Goal: Task Accomplishment & Management: Use online tool/utility

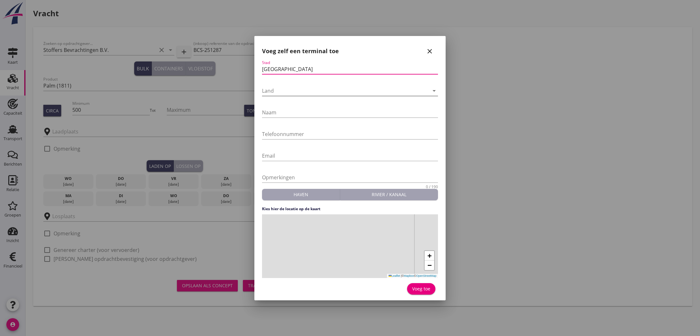
type input "[GEOGRAPHIC_DATA]"
click at [285, 90] on div at bounding box center [345, 91] width 167 height 10
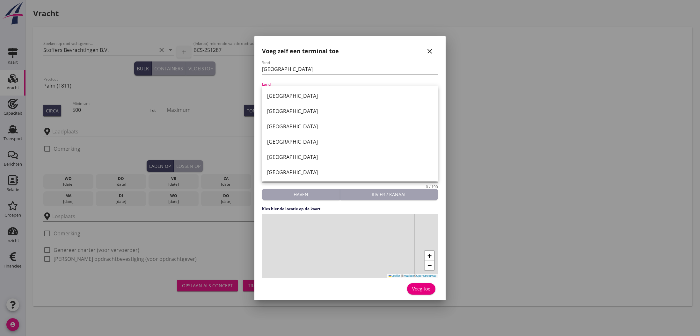
drag, startPoint x: 287, startPoint y: 99, endPoint x: 288, endPoint y: 109, distance: 10.6
click at [287, 99] on div "[GEOGRAPHIC_DATA]" at bounding box center [350, 96] width 166 height 8
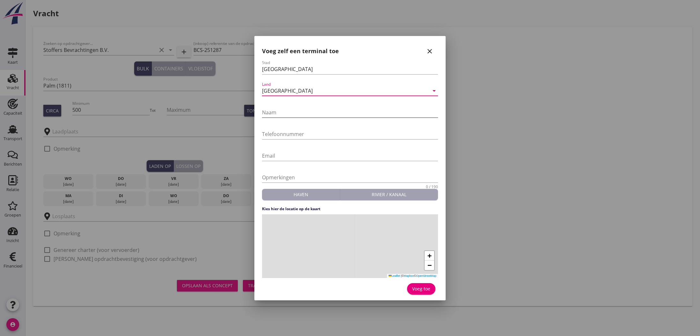
click at [288, 114] on input "Naam" at bounding box center [350, 112] width 176 height 10
type input "HES Terminal (melden Bur. Veritas) 0621213491 [PERSON_NAME]"
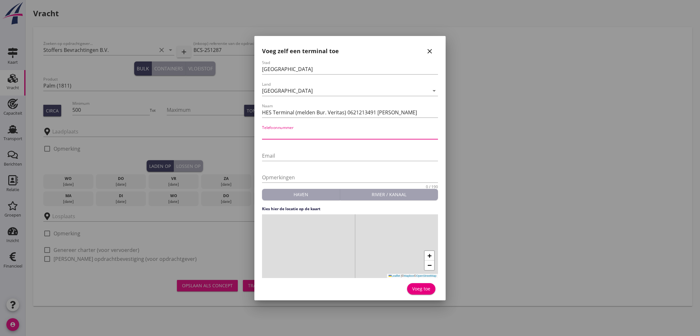
click at [271, 135] on input "Telefoonnummer" at bounding box center [350, 134] width 176 height 10
drag, startPoint x: 346, startPoint y: 112, endPoint x: 391, endPoint y: 115, distance: 45.3
click at [391, 115] on input "HES Terminal (melden Bur. Veritas) 0621213491 [PERSON_NAME]" at bounding box center [350, 112] width 176 height 10
drag, startPoint x: 377, startPoint y: 114, endPoint x: 374, endPoint y: 135, distance: 21.3
click at [374, 135] on form "Stad [GEOGRAPHIC_DATA] [GEOGRAPHIC_DATA] arrow_drop_down Naam HES Terminal (mel…" at bounding box center [350, 178] width 176 height 236
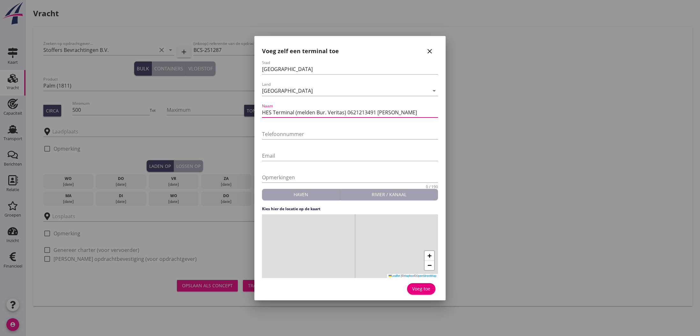
drag, startPoint x: 346, startPoint y: 112, endPoint x: 376, endPoint y: 116, distance: 30.5
click at [389, 113] on input "HES Terminal (melden Bur. Veritas) 0621213491 [PERSON_NAME]" at bounding box center [350, 112] width 176 height 10
click at [304, 133] on input "Telefoonnummer" at bounding box center [350, 134] width 176 height 10
paste input "0621213491 [PERSON_NAME]"
type input "0621213491 [PERSON_NAME]"
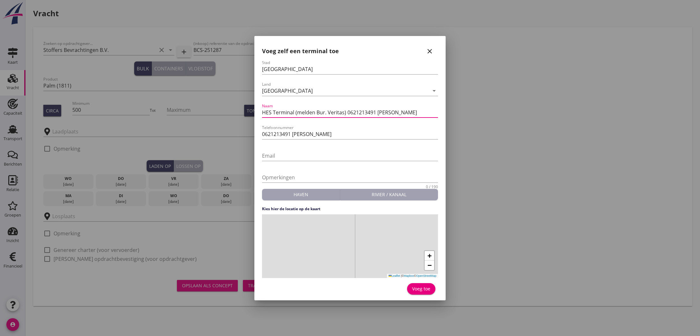
drag, startPoint x: 346, startPoint y: 112, endPoint x: 391, endPoint y: 112, distance: 44.9
click at [391, 112] on input "HES Terminal (melden Bur. Veritas) 0621213491 [PERSON_NAME]" at bounding box center [350, 112] width 176 height 10
type input "HES Terminal (melden Bur. Veritas)"
click at [428, 265] on span "−" at bounding box center [429, 265] width 4 height 8
click at [429, 257] on span "+" at bounding box center [429, 256] width 4 height 8
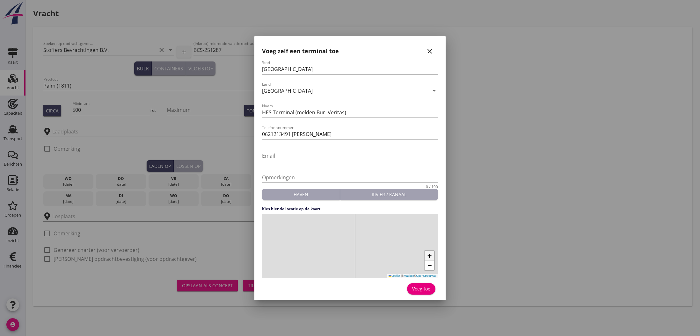
click at [429, 257] on span "+" at bounding box center [429, 256] width 4 height 8
drag, startPoint x: 395, startPoint y: 244, endPoint x: 398, endPoint y: 263, distance: 18.7
click at [398, 263] on div "+ − Leaflet | © Mapbox © OpenStreetMap" at bounding box center [350, 246] width 176 height 64
click at [427, 254] on span "+" at bounding box center [429, 256] width 4 height 8
drag, startPoint x: 323, startPoint y: 235, endPoint x: 360, endPoint y: 240, distance: 37.0
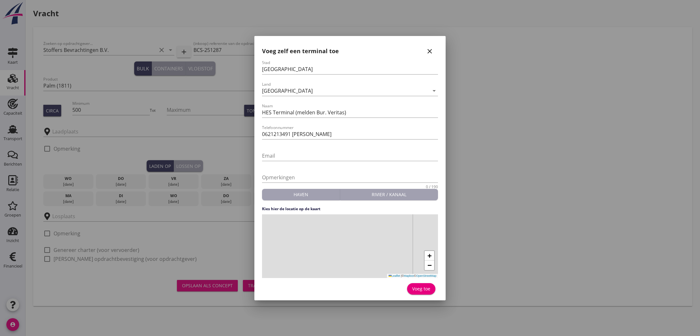
click at [360, 240] on div "+ − Leaflet | © Mapbox © OpenStreetMap" at bounding box center [350, 246] width 176 height 64
click at [318, 239] on div "+ − Leaflet | © Mapbox © OpenStreetMap" at bounding box center [350, 246] width 176 height 64
click at [311, 201] on form "Stad [GEOGRAPHIC_DATA] [GEOGRAPHIC_DATA] arrow_drop_down Naam HES Terminal (mel…" at bounding box center [350, 178] width 176 height 236
click at [310, 197] on div "Haven" at bounding box center [300, 194] width 73 height 7
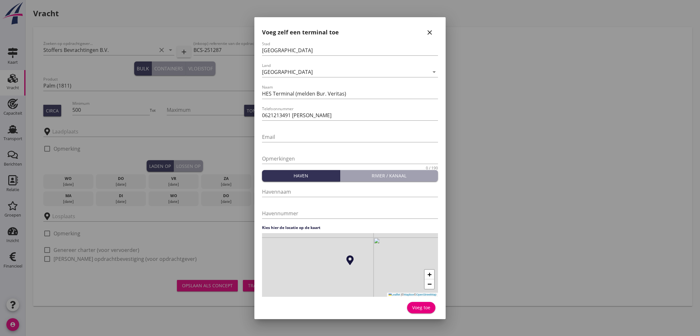
click at [420, 309] on div "Voeg toe" at bounding box center [421, 307] width 18 height 7
type input "HES Terminal (melden Bur. Veritas)"
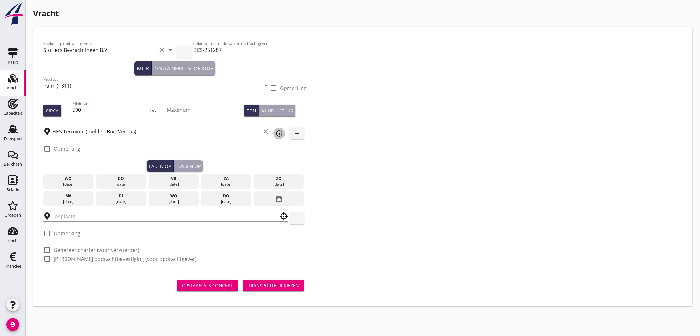
click at [280, 134] on icon "info_outline" at bounding box center [279, 134] width 8 height 8
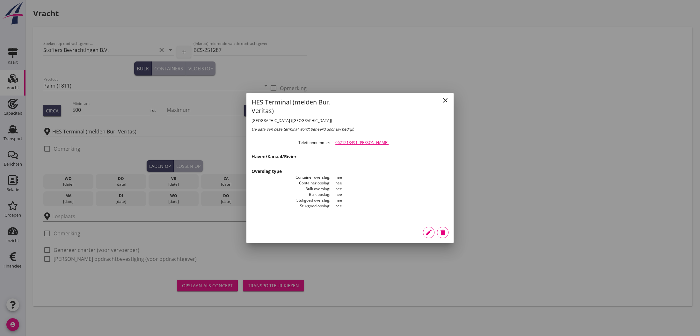
click at [430, 234] on icon "edit" at bounding box center [429, 233] width 8 height 8
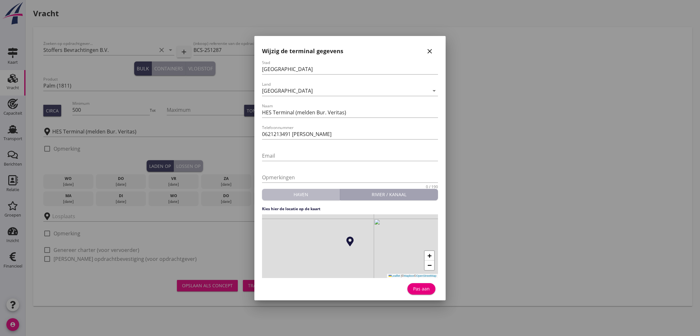
click at [301, 193] on div "Haven" at bounding box center [300, 194] width 73 height 7
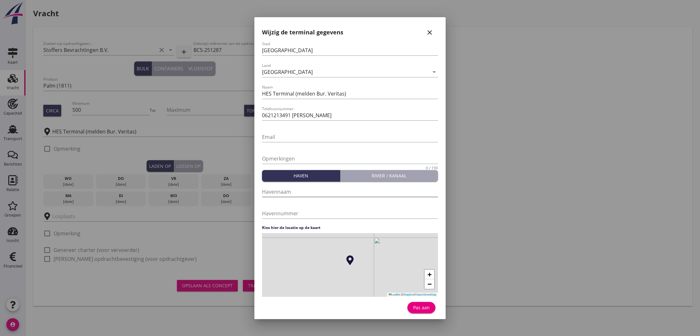
click at [290, 190] on input "Havennaam" at bounding box center [350, 192] width 176 height 10
type input "[GEOGRAPHIC_DATA]"
click at [423, 308] on div "Pas aan" at bounding box center [421, 307] width 18 height 7
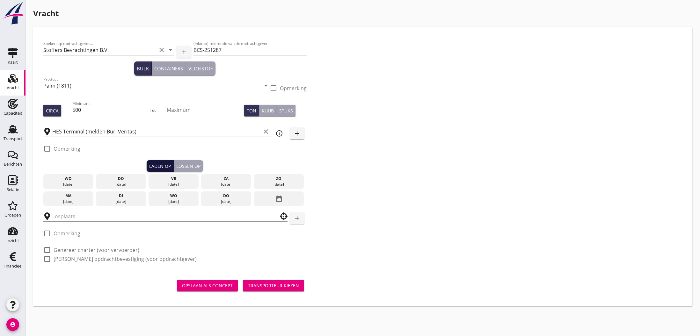
click at [160, 165] on div "Laden op" at bounding box center [160, 166] width 22 height 7
click at [165, 179] on div "vr" at bounding box center [173, 179] width 47 height 6
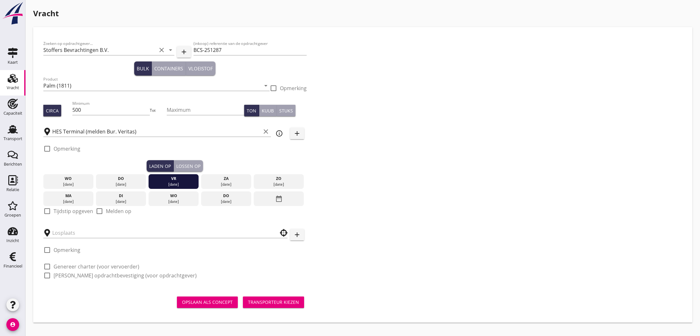
click at [49, 211] on div at bounding box center [47, 211] width 11 height 11
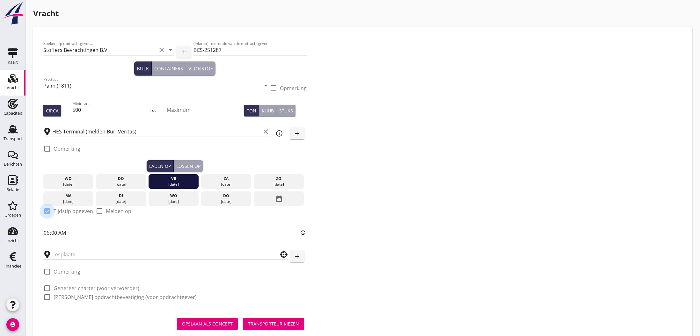
checkbox input "true"
click at [61, 254] on input "text" at bounding box center [160, 254] width 217 height 10
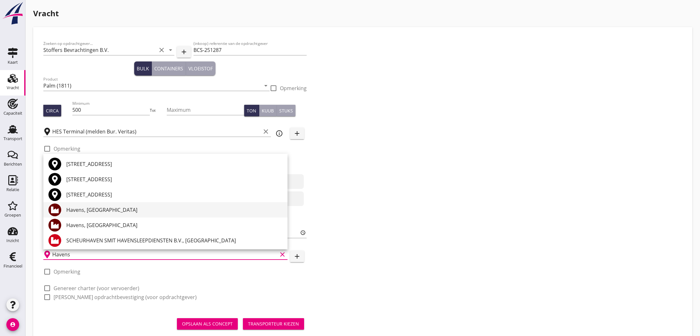
click at [88, 212] on div "Havens, [GEOGRAPHIC_DATA]" at bounding box center [174, 210] width 216 height 8
type input "Havens, [GEOGRAPHIC_DATA]"
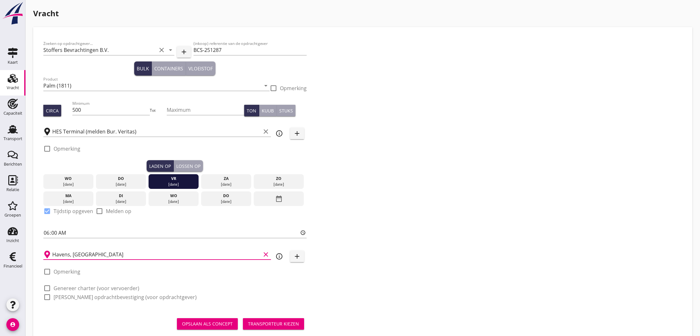
click at [275, 323] on div "Transporteur kiezen" at bounding box center [273, 323] width 51 height 7
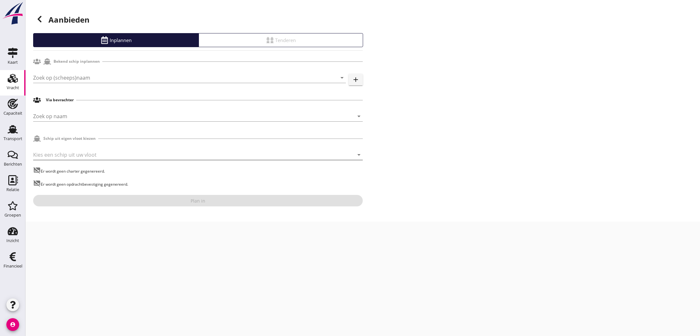
click at [78, 155] on div at bounding box center [189, 155] width 312 height 10
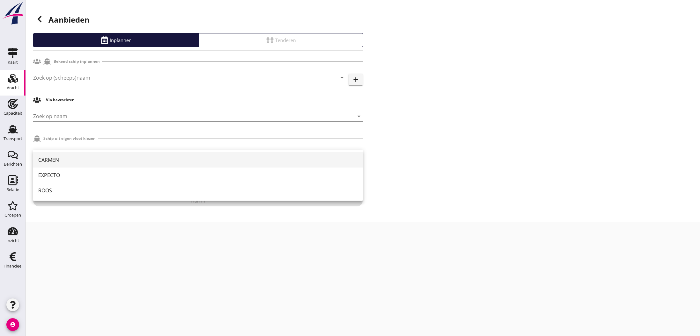
click at [54, 160] on div "CARMEN" at bounding box center [197, 160] width 319 height 8
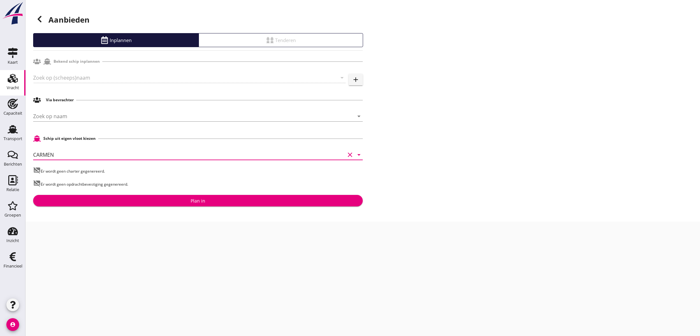
click at [200, 204] on div "Plan in" at bounding box center [197, 200] width 15 height 7
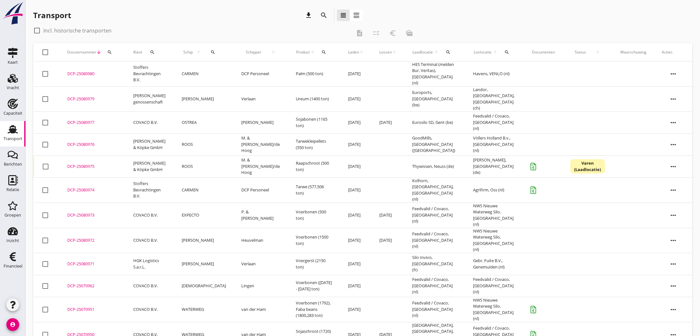
click at [84, 73] on div "DCP-25080980" at bounding box center [92, 74] width 51 height 6
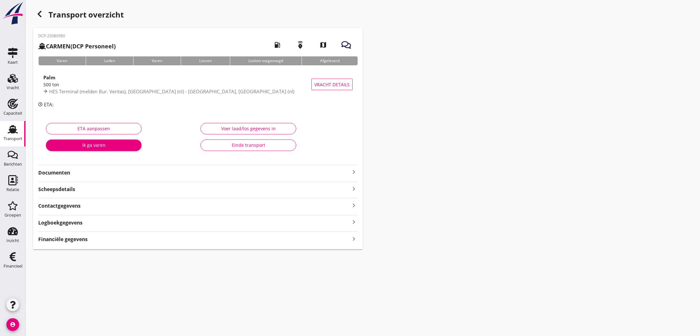
click at [353, 173] on icon "keyboard_arrow_right" at bounding box center [354, 172] width 8 height 8
click at [194, 190] on div "Voeg bestand toe" at bounding box center [197, 190] width 33 height 6
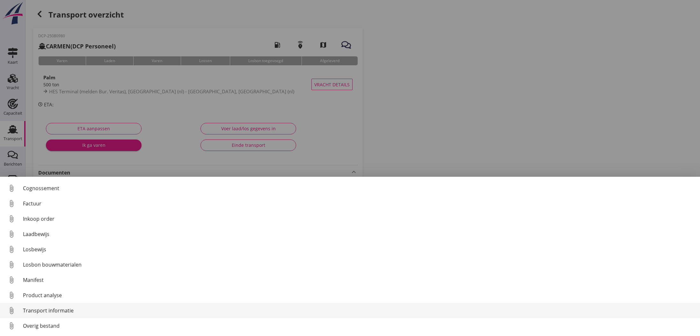
click at [51, 309] on div "Transport informatie" at bounding box center [358, 311] width 671 height 8
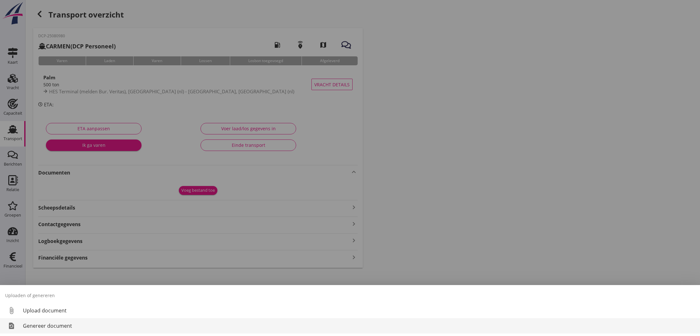
click at [54, 325] on div "Genereer document" at bounding box center [358, 326] width 671 height 8
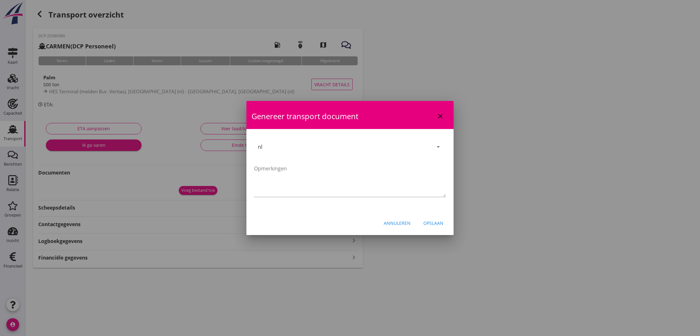
click at [434, 224] on div "Opslaan" at bounding box center [433, 223] width 20 height 7
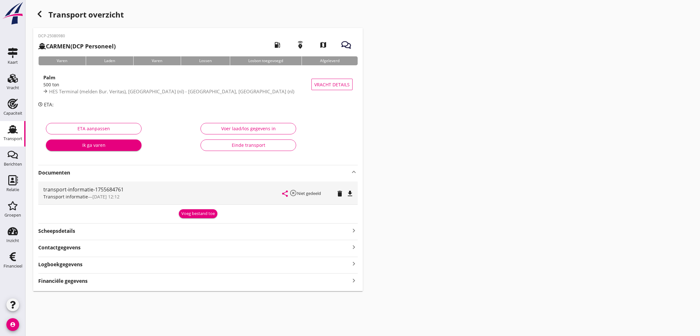
click at [284, 193] on icon "share" at bounding box center [285, 194] width 8 height 8
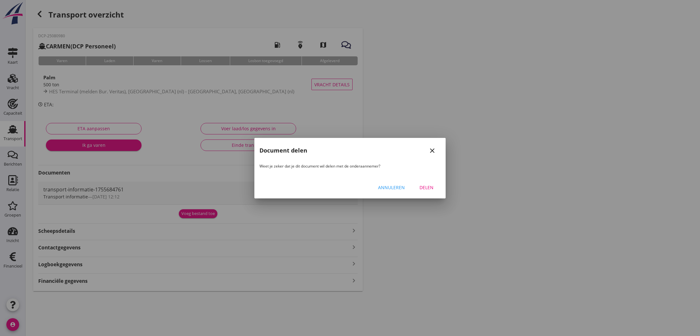
click at [427, 187] on div "Delen" at bounding box center [426, 187] width 18 height 7
